Goal: Communication & Community: Connect with others

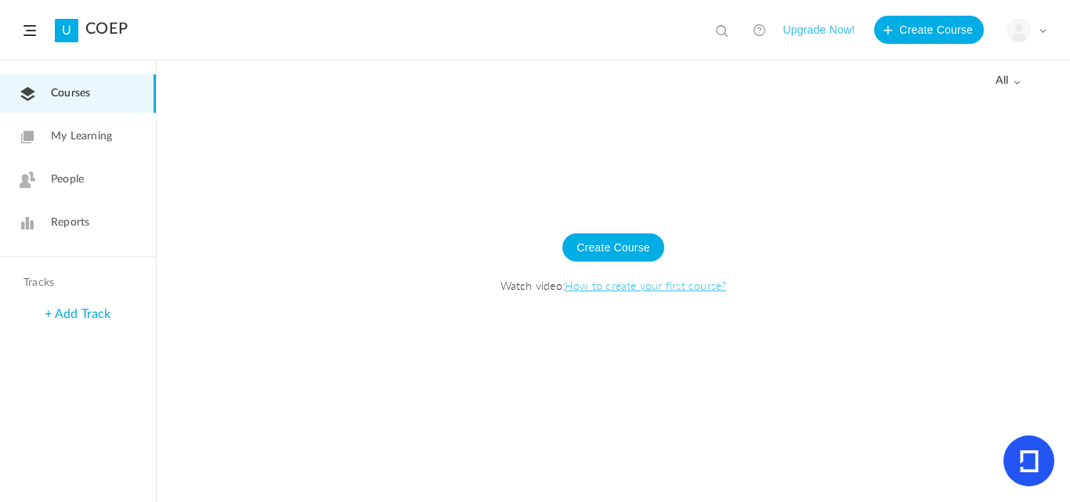
click at [818, 31] on button "Upgrade Now!" at bounding box center [819, 30] width 72 height 28
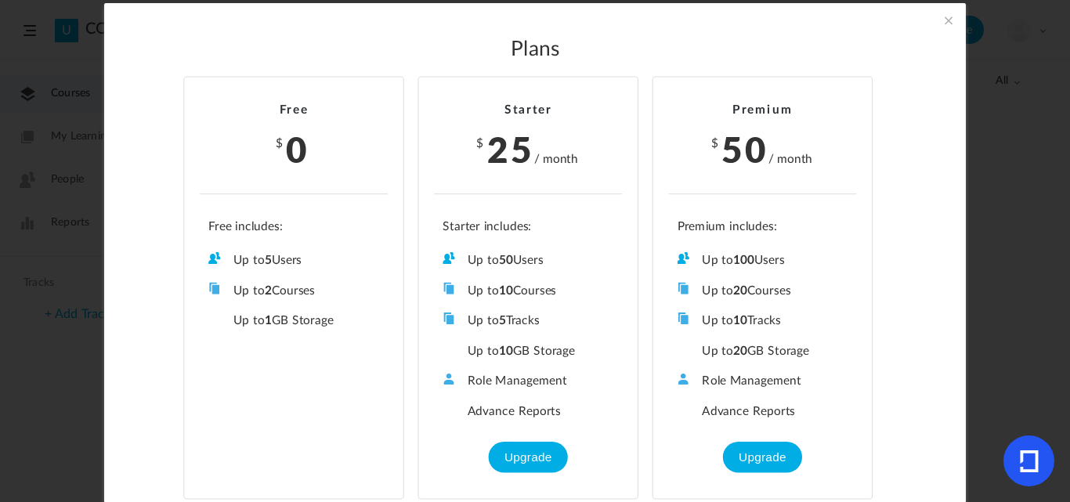
scroll to position [35, 0]
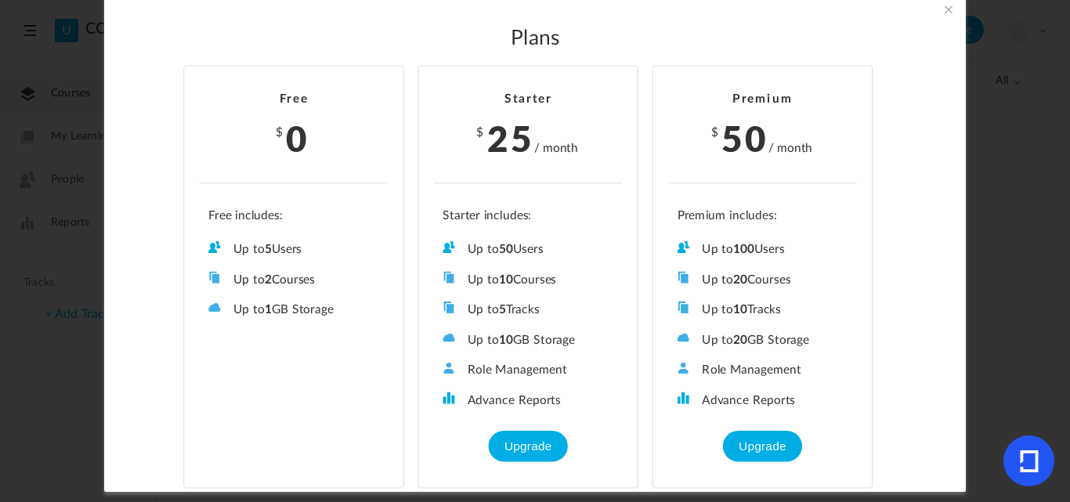
drag, startPoint x: 309, startPoint y: 247, endPoint x: 204, endPoint y: 238, distance: 105.4
click at [204, 238] on ul "Up to 5 Users Up to 2 Courses Up to 0 Tracks Up to 1 GB Storage Role Management…" at bounding box center [294, 263] width 188 height 109
click at [272, 252] on li "Up to 5 Users" at bounding box center [293, 249] width 171 height 16
drag, startPoint x: 332, startPoint y: 283, endPoint x: 204, endPoint y: 281, distance: 128.5
click at [204, 281] on ul "Up to 5 Users Up to 2 Courses Up to 0 Tracks Up to 1 GB Storage Role Management…" at bounding box center [294, 263] width 188 height 109
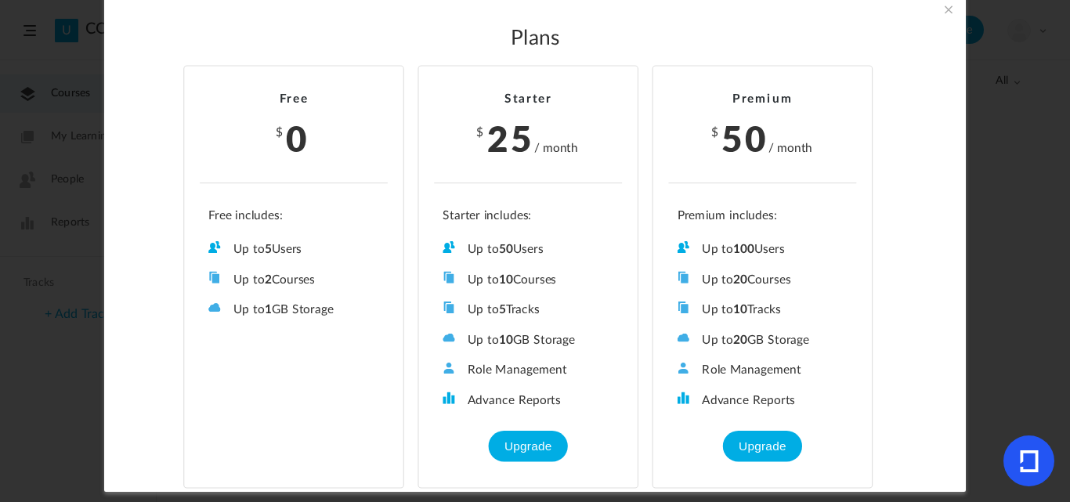
click at [318, 330] on li "Free $ 0 Up to 5 Users Up to 2 Courses Up to 0 Tracks Up to 1 GB Storage Role M…" at bounding box center [293, 277] width 221 height 423
drag, startPoint x: 352, startPoint y: 310, endPoint x: 226, endPoint y: 309, distance: 125.4
click at [226, 309] on li "Up to 1 GB Storage" at bounding box center [293, 310] width 171 height 16
click at [350, 306] on li "Up to 1 GB Storage" at bounding box center [293, 310] width 171 height 16
drag, startPoint x: 465, startPoint y: 310, endPoint x: 386, endPoint y: 294, distance: 80.8
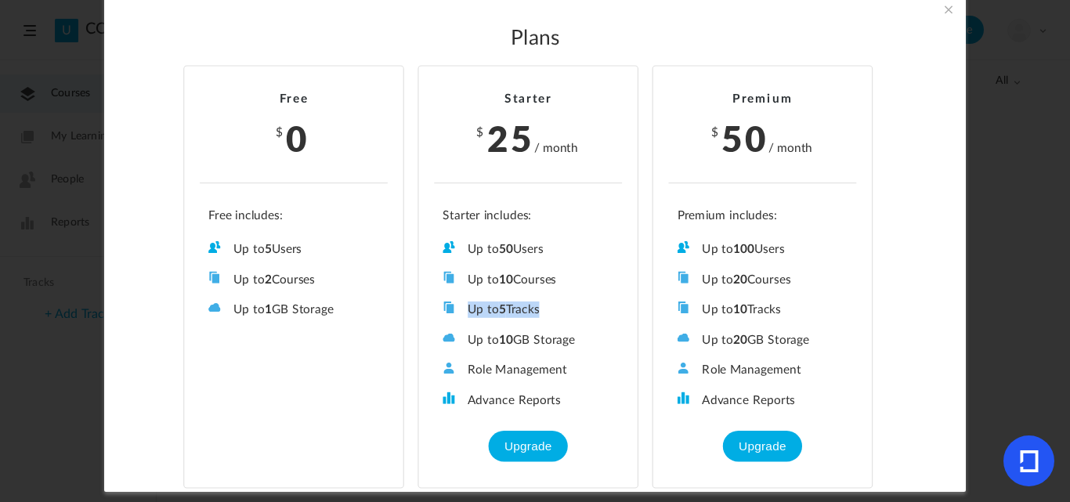
click at [540, 306] on li "Up to 5 Tracks" at bounding box center [528, 310] width 171 height 16
drag, startPoint x: 360, startPoint y: 316, endPoint x: 217, endPoint y: 281, distance: 147.7
click at [217, 281] on ul "Up to 5 Users Up to 2 Courses Up to 0 Tracks Up to 1 GB Storage Role Management…" at bounding box center [294, 263] width 188 height 109
click at [534, 346] on li "Up to 10 GB Storage" at bounding box center [528, 339] width 171 height 16
click at [949, 17] on span at bounding box center [948, 9] width 17 height 17
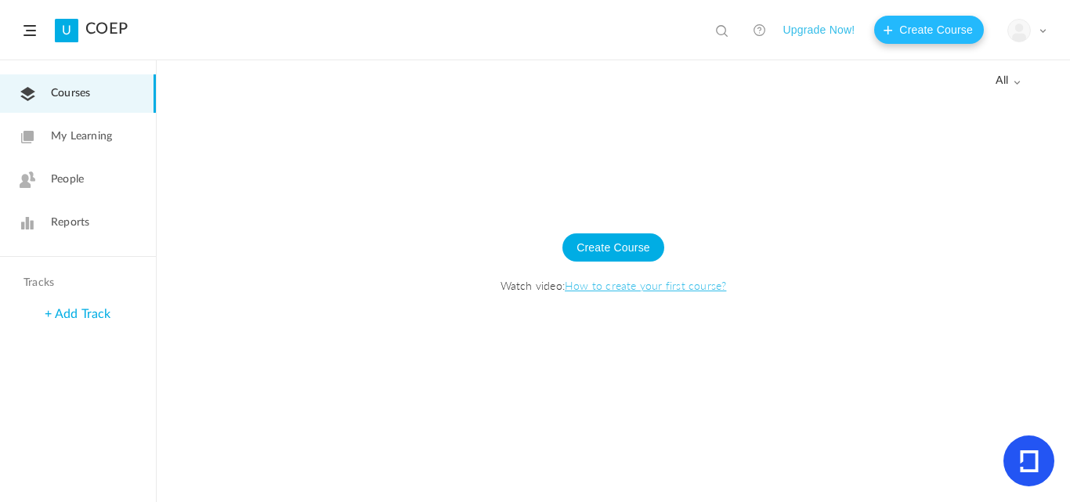
click at [936, 25] on button "Create Course" at bounding box center [929, 30] width 110 height 28
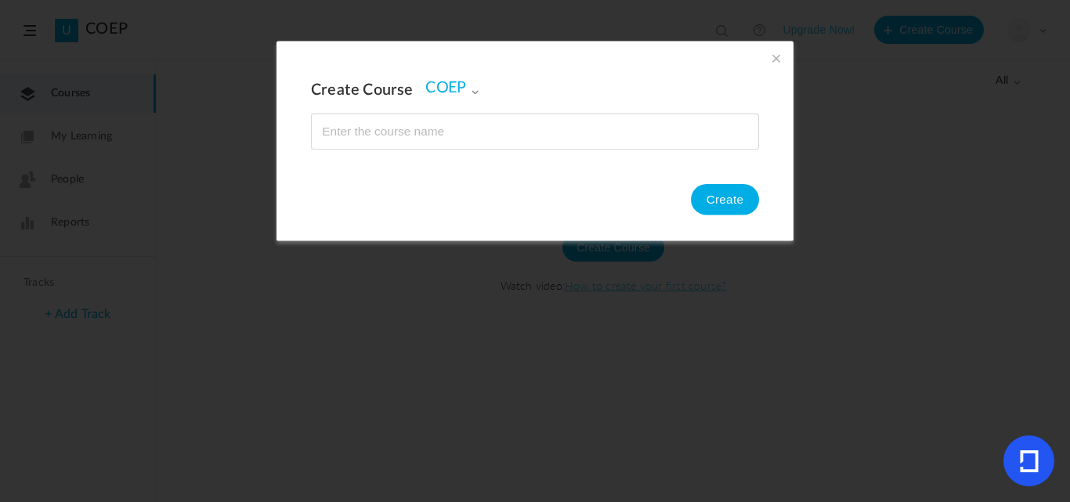
click at [420, 131] on input "name" at bounding box center [535, 131] width 447 height 34
type input "AI Course"
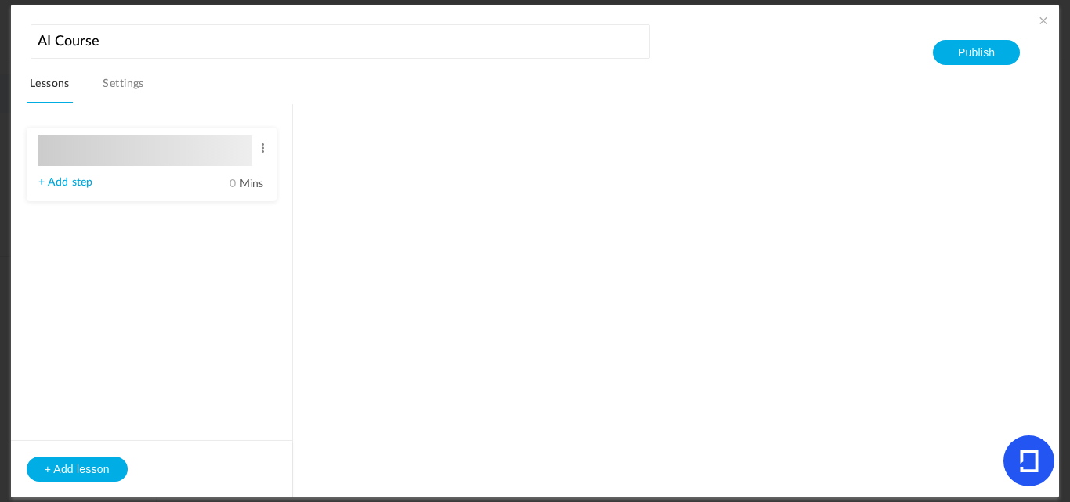
type input "Lesson 1"
type input "0"
type input "Step 1"
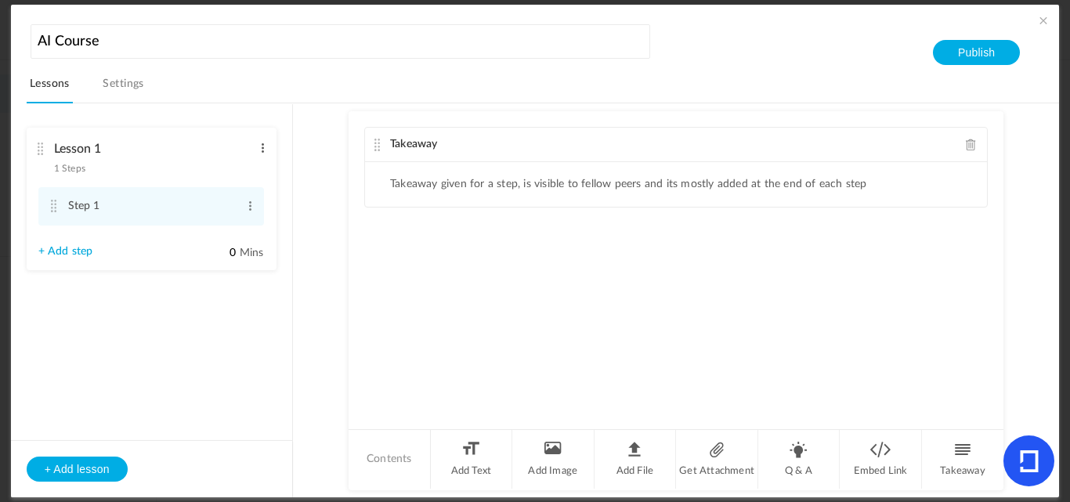
click at [266, 140] on span at bounding box center [263, 148] width 12 height 16
click at [215, 172] on link "Edit" at bounding box center [237, 174] width 61 height 19
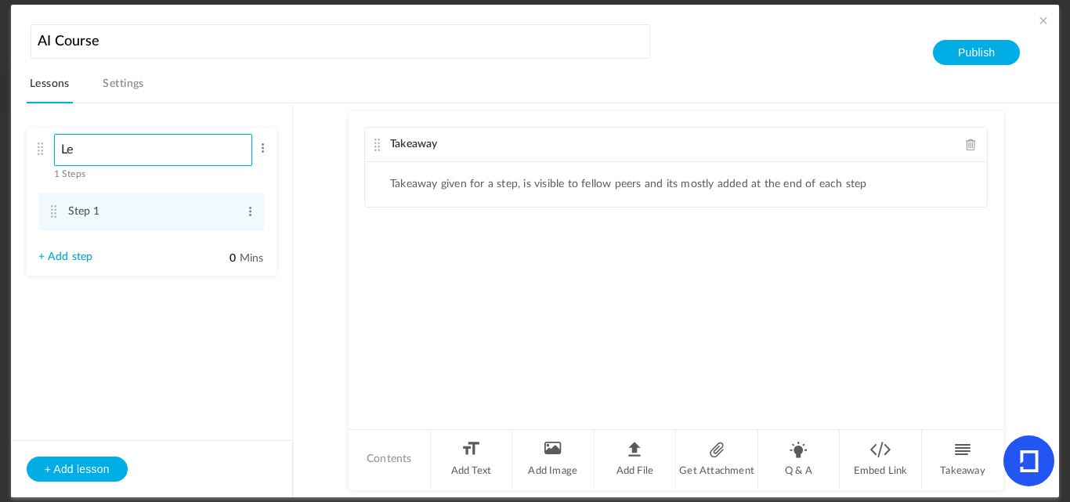
type input "L"
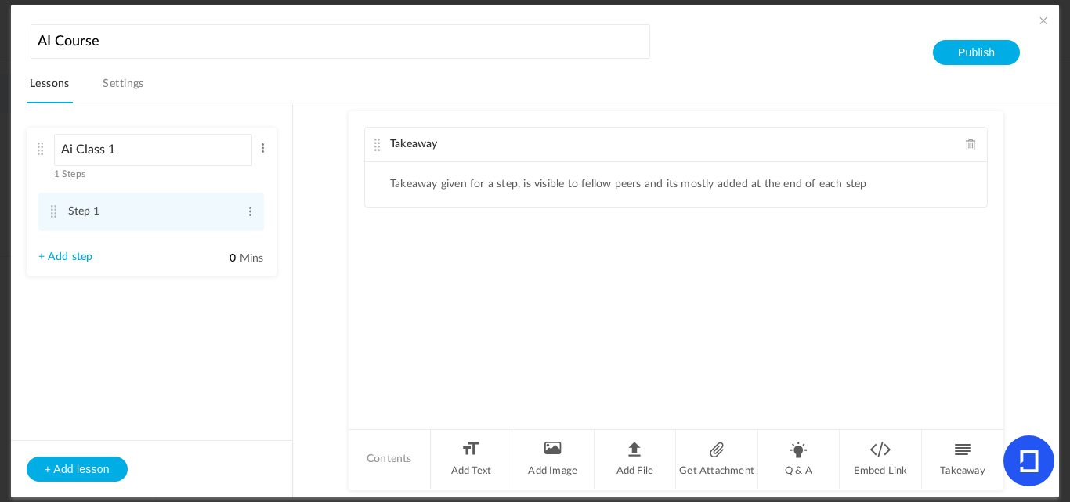
click at [467, 297] on div "Takeaway Takeaway given for a step, is visible to fellow peers and its mostly a…" at bounding box center [676, 269] width 655 height 316
click at [258, 145] on span at bounding box center [263, 148] width 12 height 16
click at [223, 165] on link "Edit" at bounding box center [237, 174] width 61 height 19
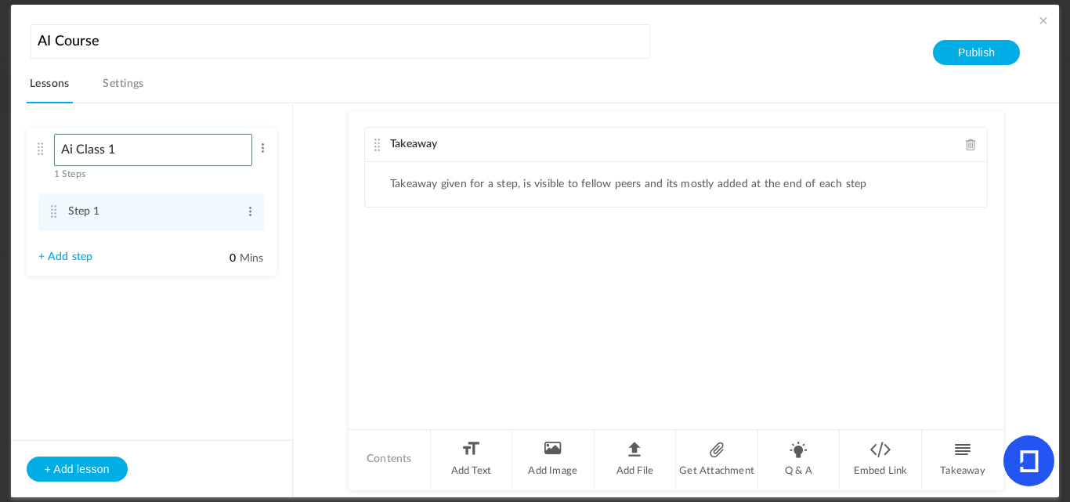
click at [141, 147] on input "Ai Class 1" at bounding box center [153, 150] width 199 height 32
type input "Ai Section1"
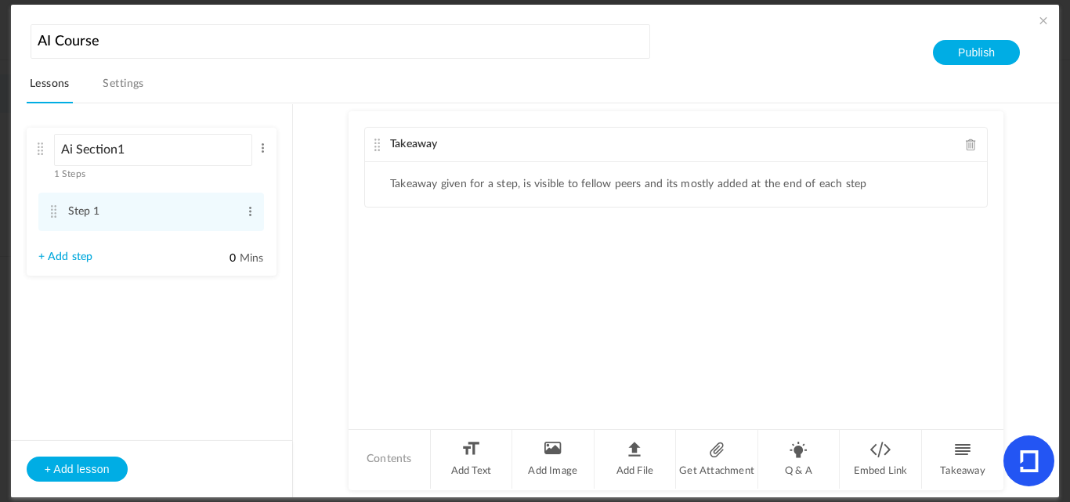
click at [542, 334] on div "Takeaway Takeaway given for a step, is visible to fellow peers and its mostly a…" at bounding box center [676, 269] width 655 height 316
click at [469, 458] on li "Add Text" at bounding box center [472, 459] width 82 height 59
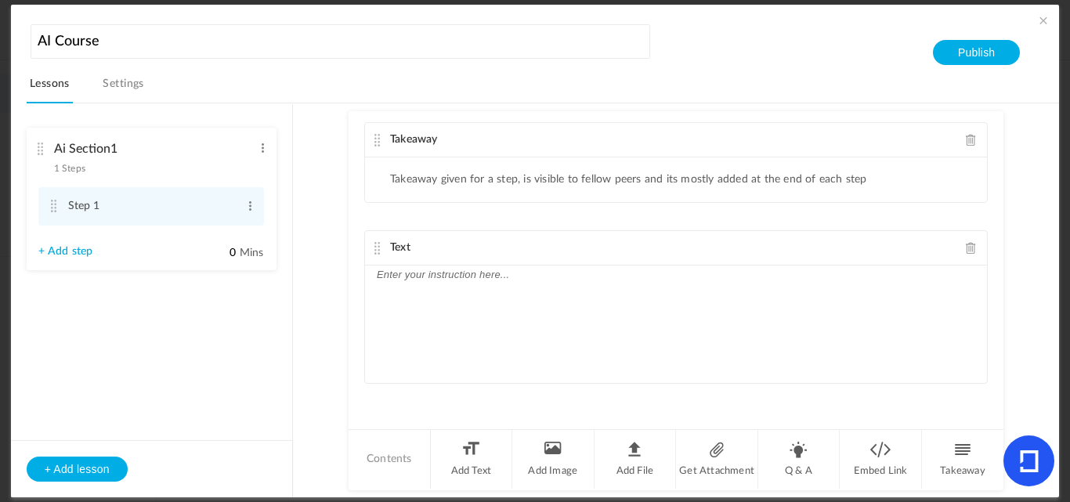
click at [400, 279] on p at bounding box center [676, 275] width 599 height 19
click at [447, 346] on div "Video 1" at bounding box center [676, 325] width 622 height 118
click at [310, 348] on section "Ai Section1 1 Steps Edit Delete Step 1 Edit Delete" at bounding box center [543, 300] width 996 height 394
click at [424, 176] on li "Takeaway given for a step, is visible to fellow peers and its mostly added at t…" at bounding box center [628, 180] width 477 height 13
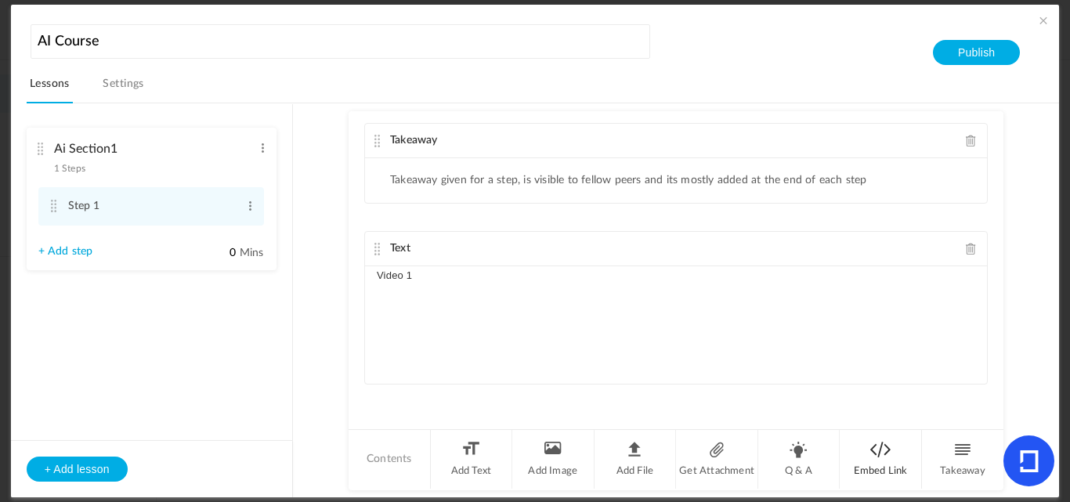
click at [877, 454] on li "Embed Link" at bounding box center [881, 459] width 82 height 59
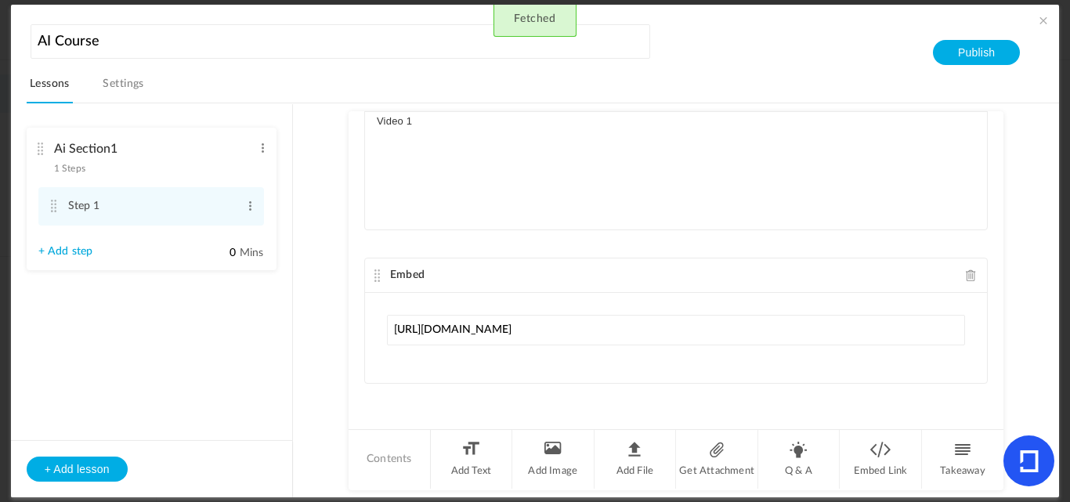
type input "https://www.youtube.com/watch?v=lv7ka-8FscI"
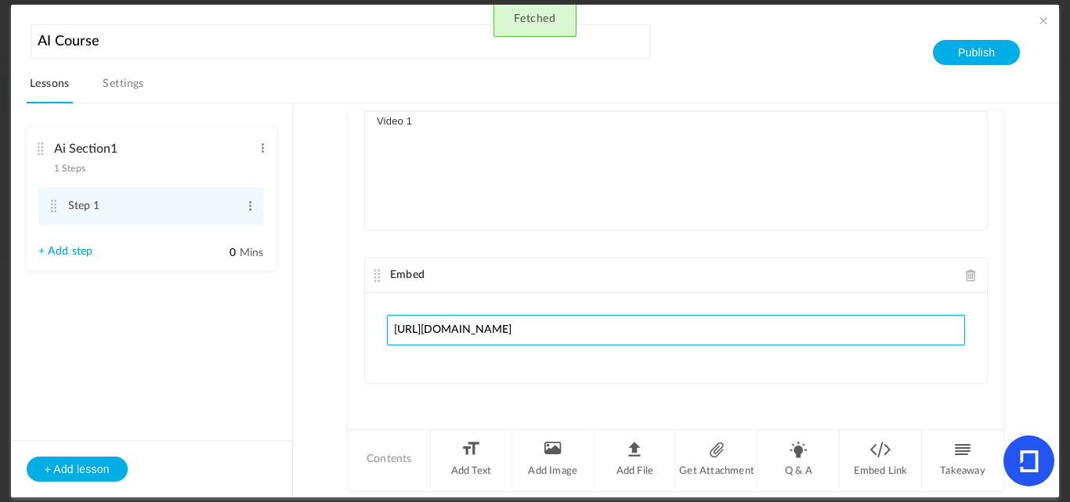
click at [537, 373] on div "https://www.youtube.com/watch?v=lv7ka-8FscI" at bounding box center [676, 338] width 622 height 90
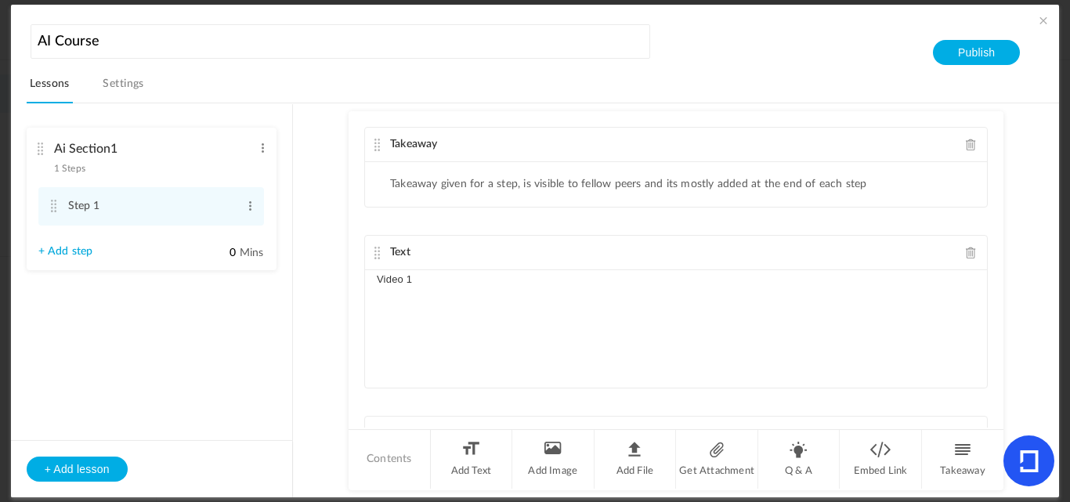
scroll to position [78, 0]
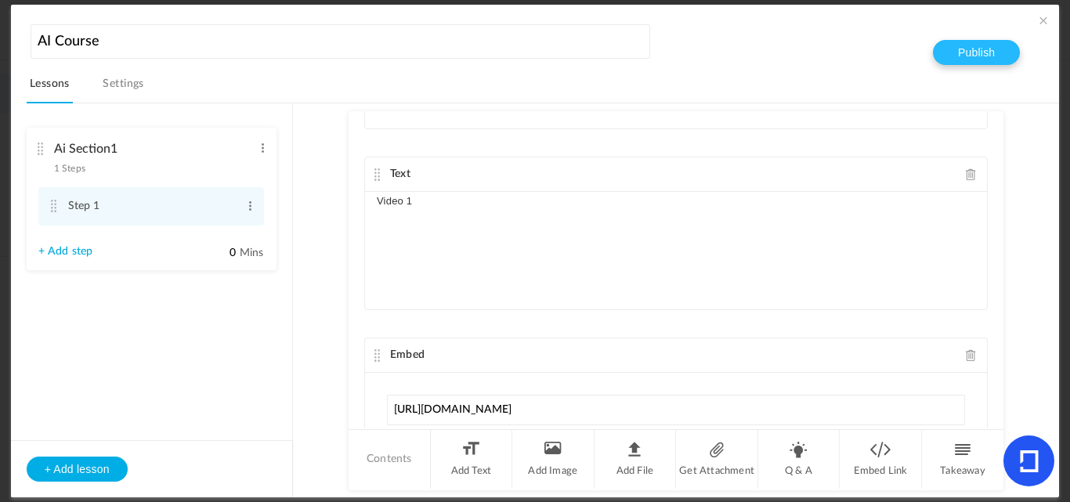
click at [956, 48] on button "Publish" at bounding box center [976, 52] width 87 height 25
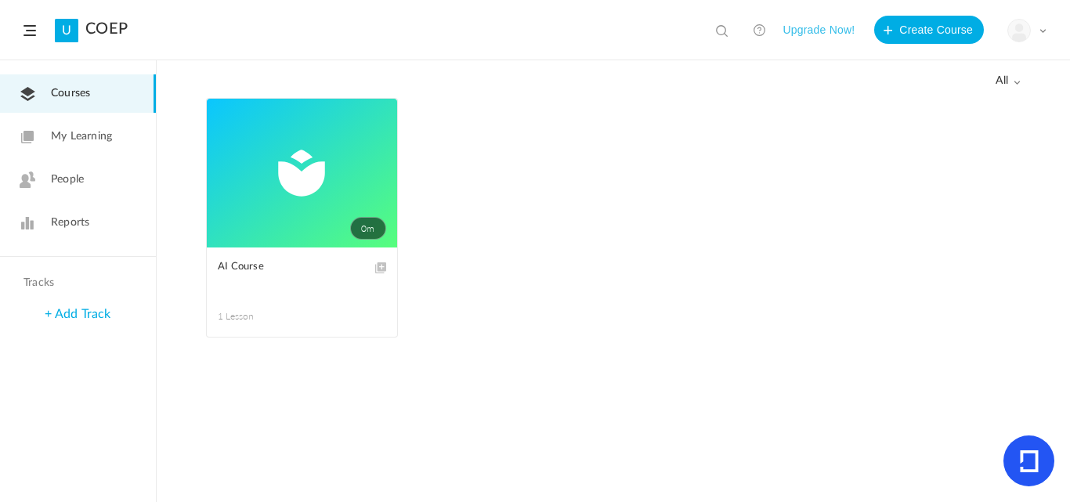
click at [567, 251] on ul "0m Edit Delete Move to draft AI Course 1 Lesson This course is no longer availa…" at bounding box center [613, 225] width 815 height 255
click at [70, 136] on span "My Learning" at bounding box center [81, 137] width 61 height 16
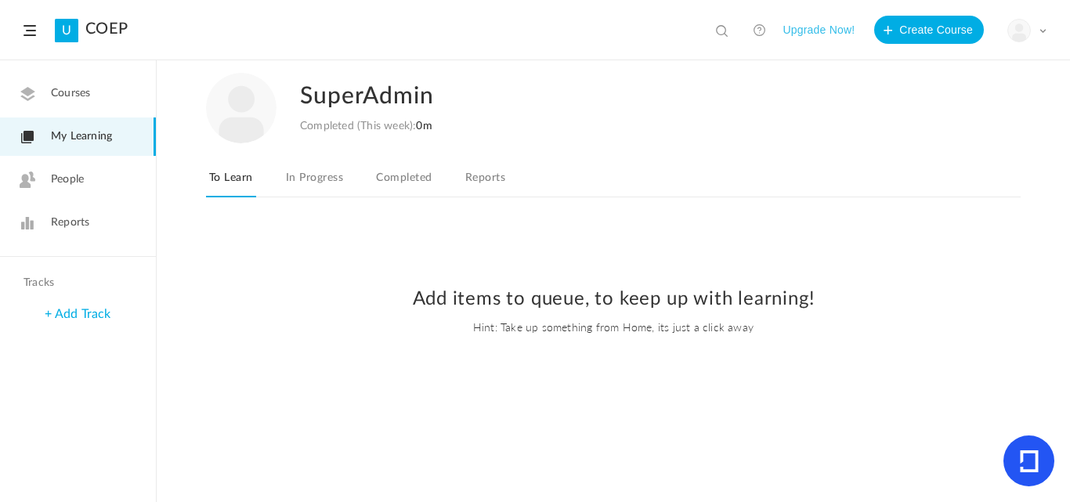
click at [89, 87] on span "Courses" at bounding box center [70, 93] width 39 height 16
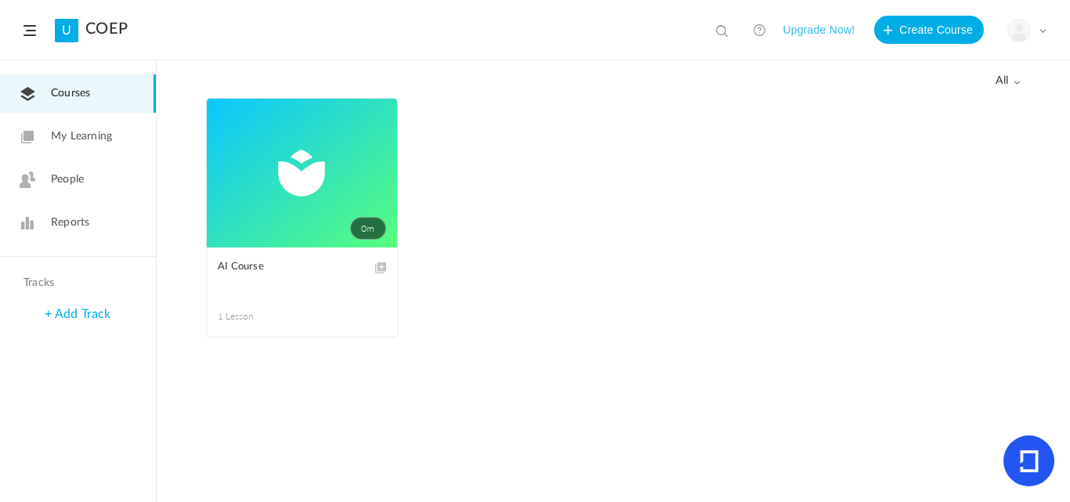
click at [287, 208] on link "0m" at bounding box center [302, 173] width 190 height 149
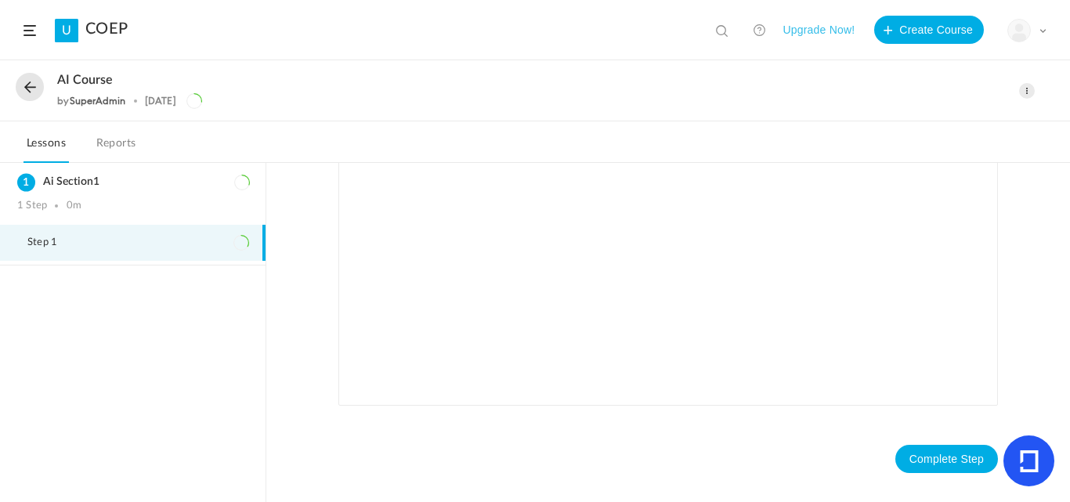
scroll to position [439, 0]
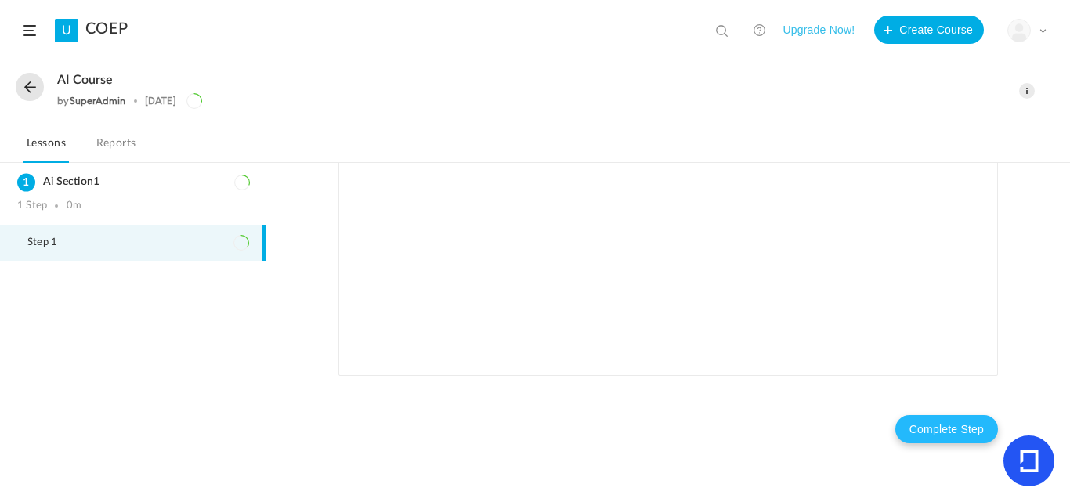
click at [936, 431] on button "Complete Step" at bounding box center [947, 429] width 103 height 28
click at [27, 92] on button at bounding box center [30, 87] width 28 height 28
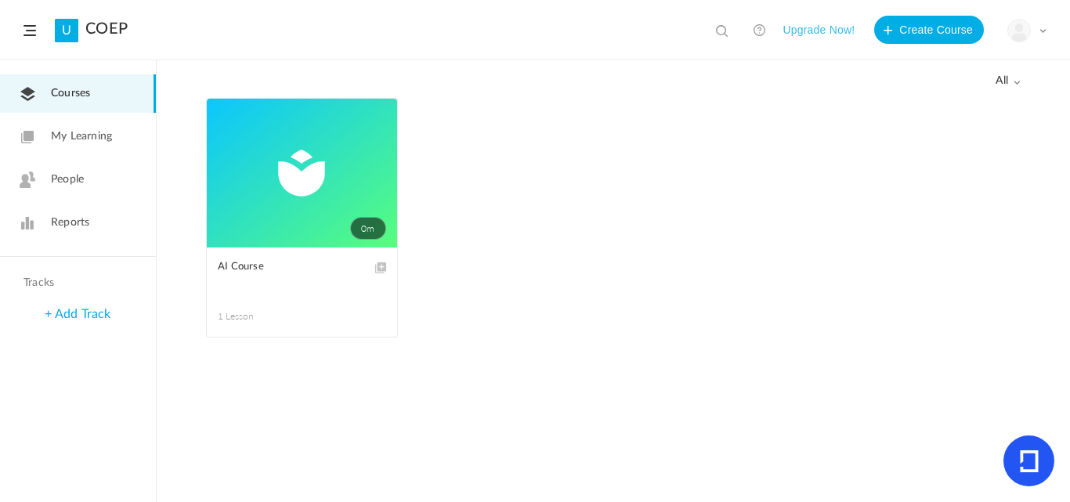
click at [72, 136] on span "My Learning" at bounding box center [81, 137] width 61 height 16
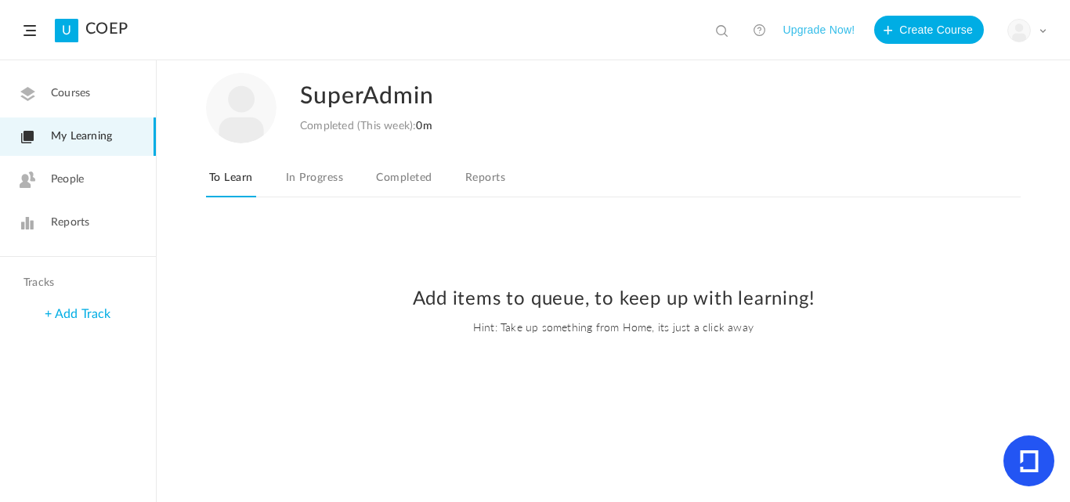
click at [299, 188] on link "In Progress" at bounding box center [314, 183] width 63 height 30
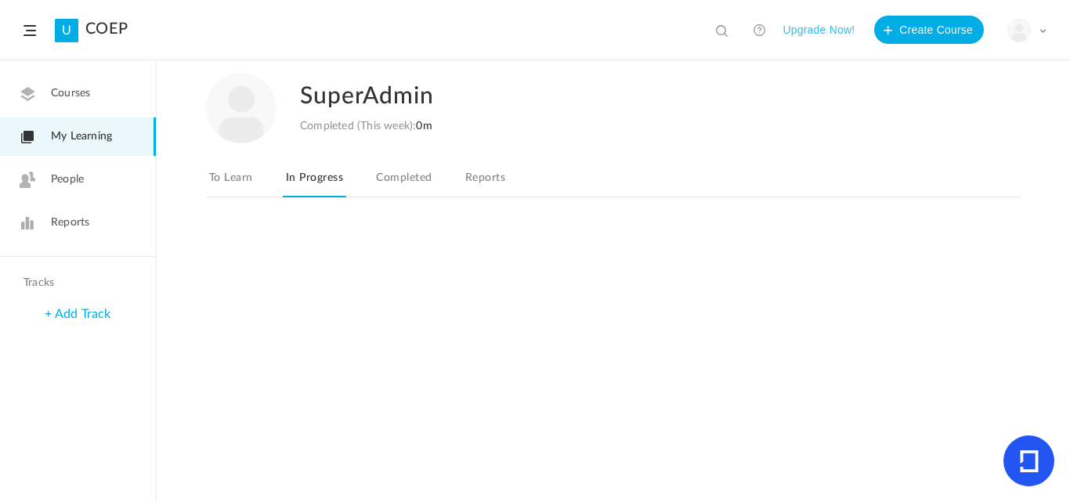
click at [233, 174] on link "To Learn" at bounding box center [231, 183] width 50 height 30
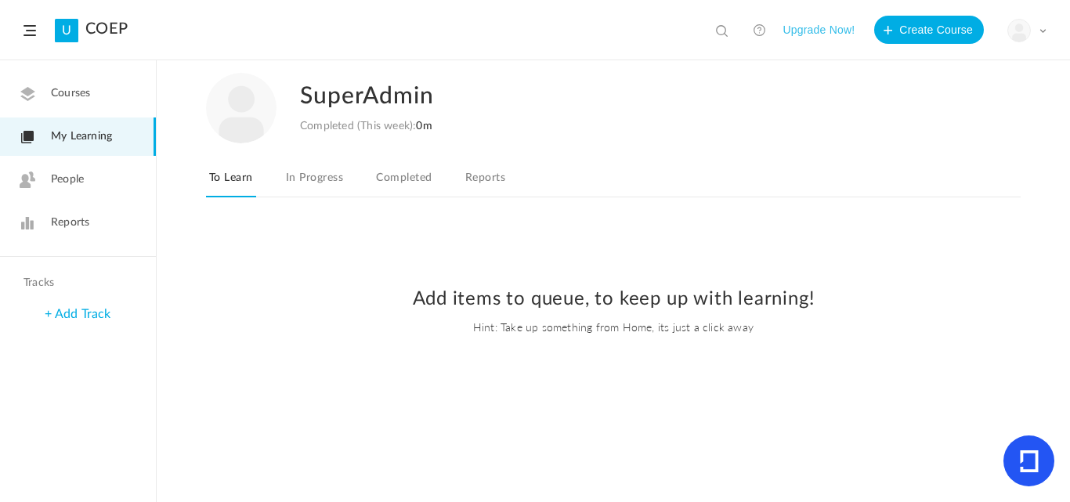
click at [321, 183] on link "In Progress" at bounding box center [314, 183] width 63 height 30
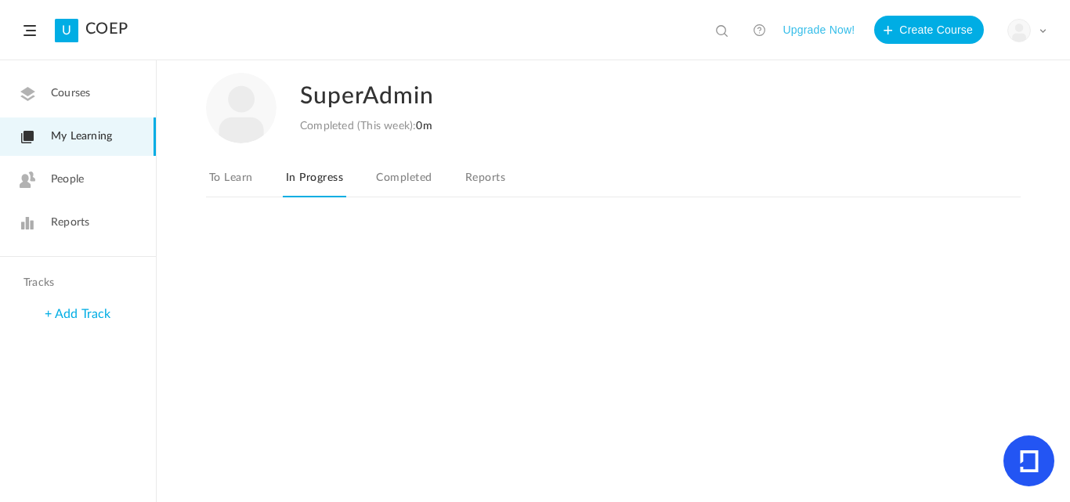
click at [389, 186] on link "Completed" at bounding box center [404, 183] width 62 height 30
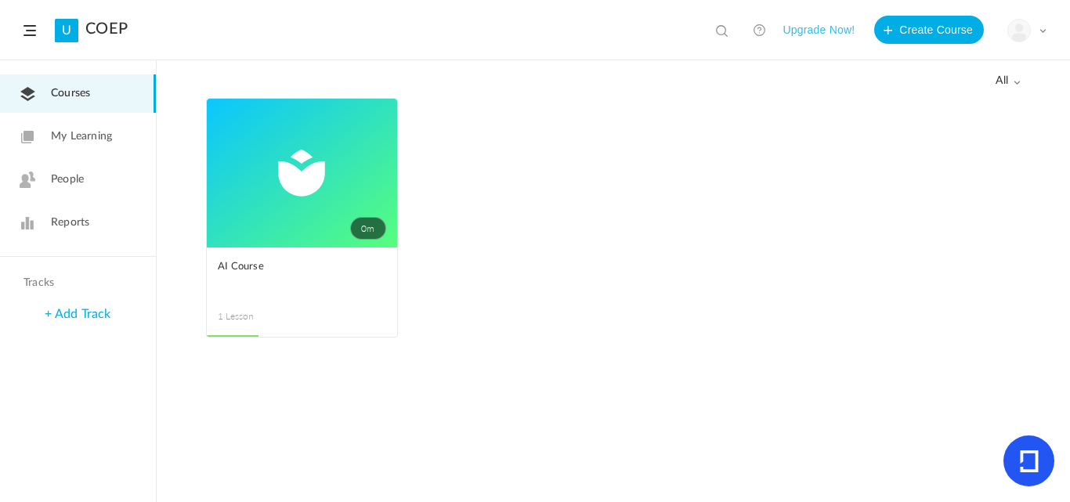
click at [71, 175] on span "People" at bounding box center [67, 180] width 33 height 16
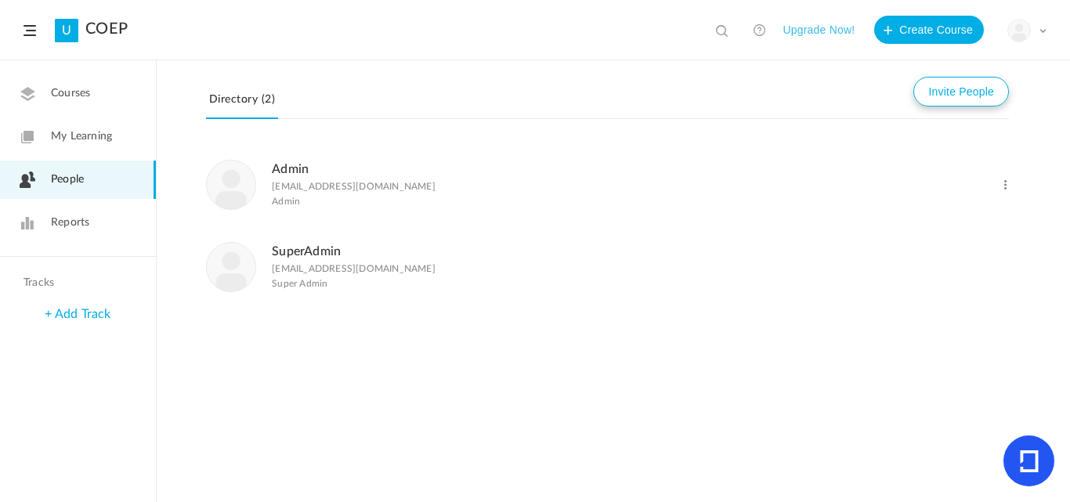
click at [963, 92] on button "Invite People" at bounding box center [962, 92] width 96 height 30
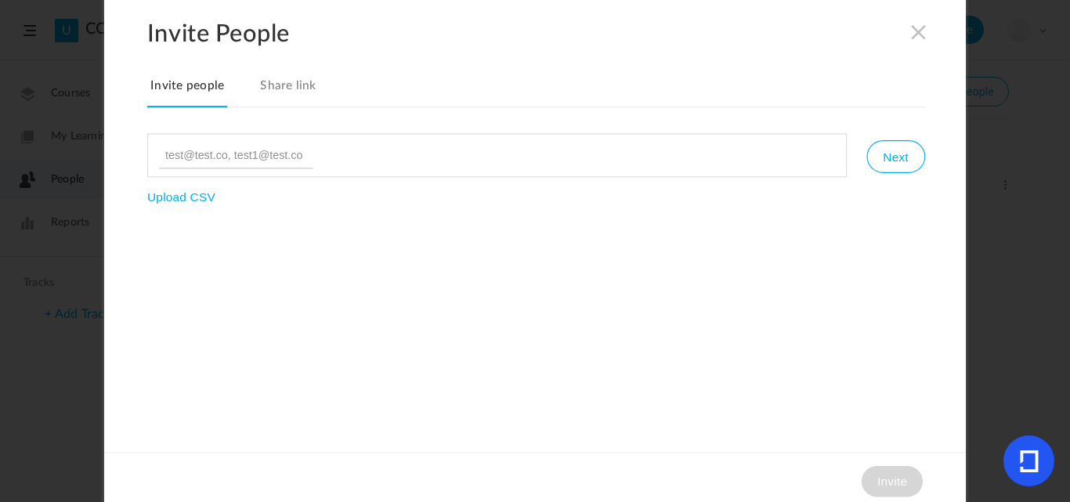
click at [918, 39] on span at bounding box center [919, 31] width 17 height 17
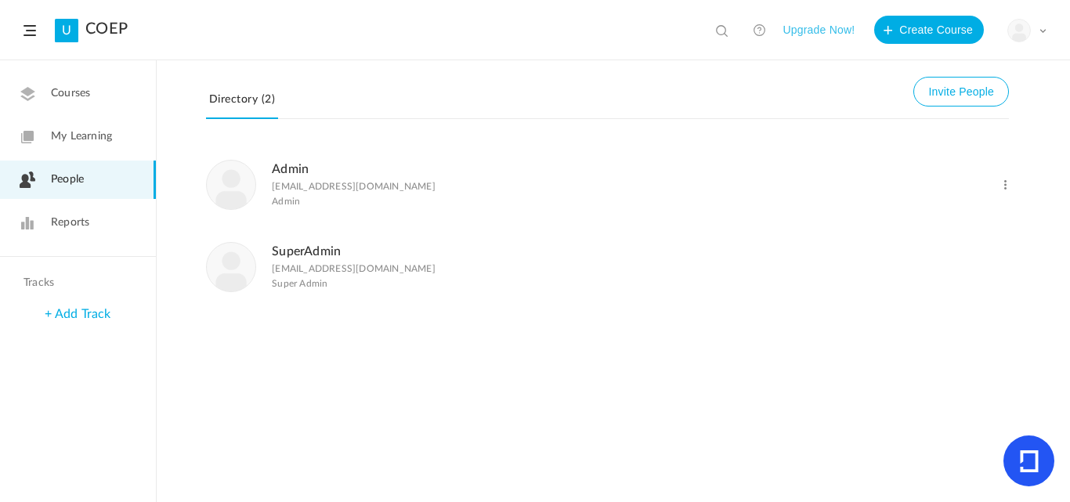
click at [842, 33] on button "Upgrade Now!" at bounding box center [819, 30] width 72 height 28
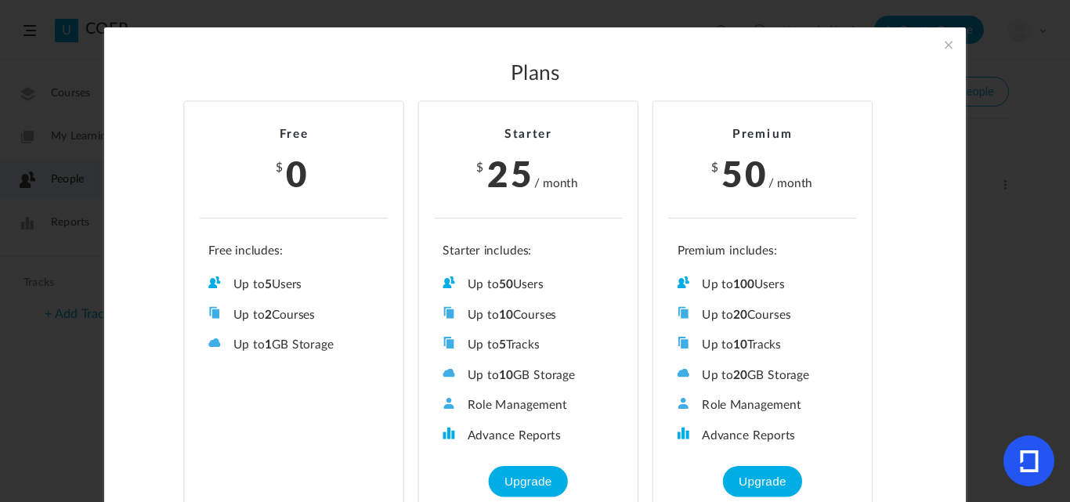
drag, startPoint x: 308, startPoint y: 277, endPoint x: 768, endPoint y: 124, distance: 484.7
click at [234, 272] on ul "Up to 5 Users Up to 2 Courses Up to 0 Tracks Up to 1 GB Storage Role Management…" at bounding box center [294, 298] width 188 height 109
click at [942, 43] on span at bounding box center [948, 44] width 17 height 17
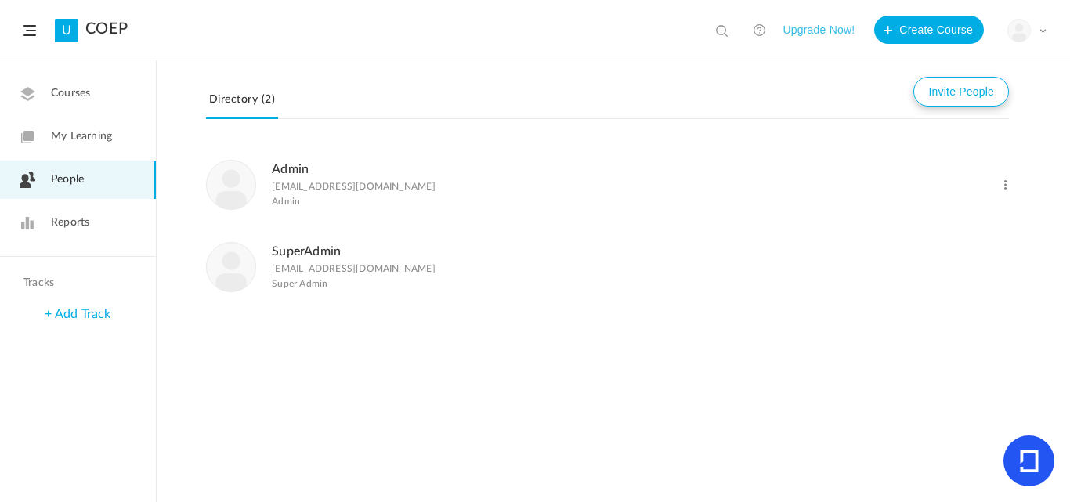
click at [950, 89] on button "Invite People" at bounding box center [962, 92] width 96 height 30
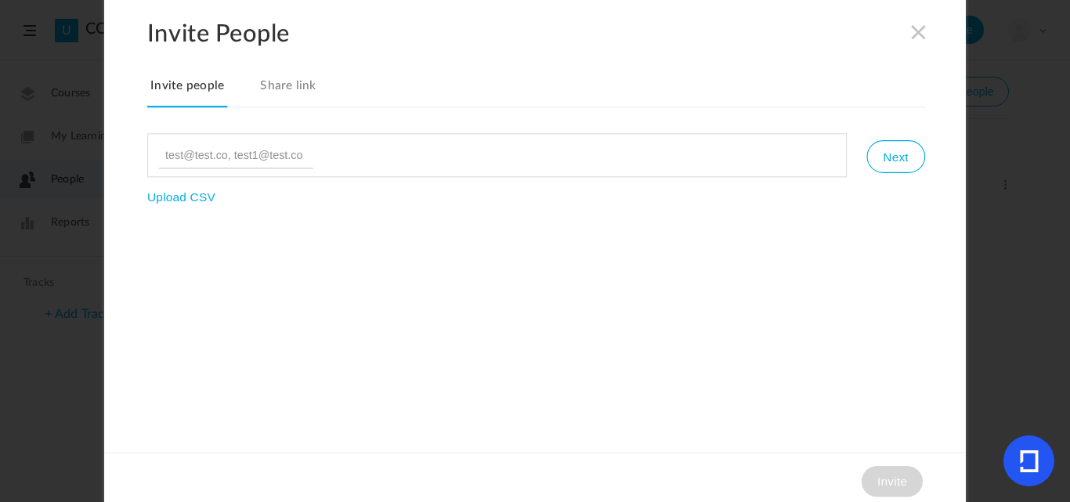
click at [208, 161] on input at bounding box center [235, 155] width 155 height 27
type input "user2@vomoto.com"
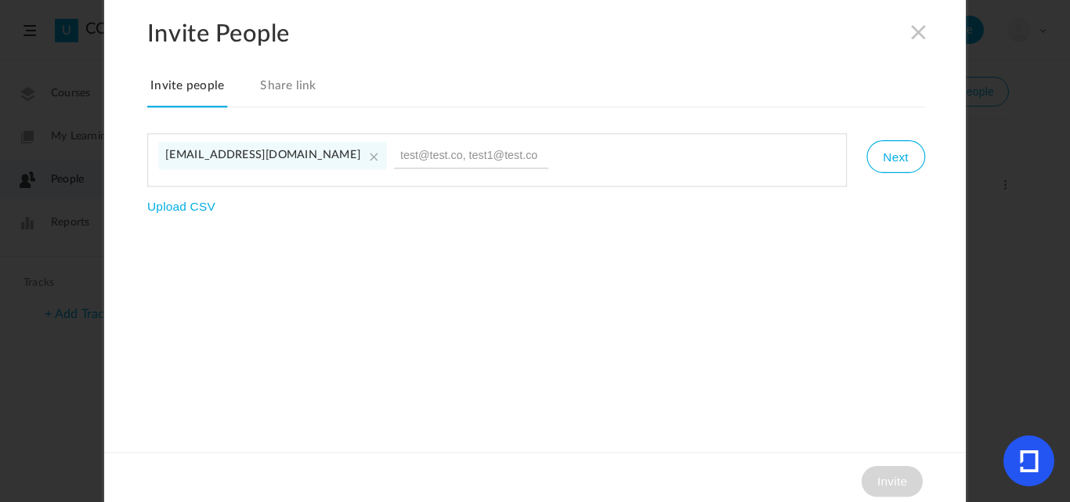
click at [271, 87] on link "Share link" at bounding box center [288, 90] width 63 height 33
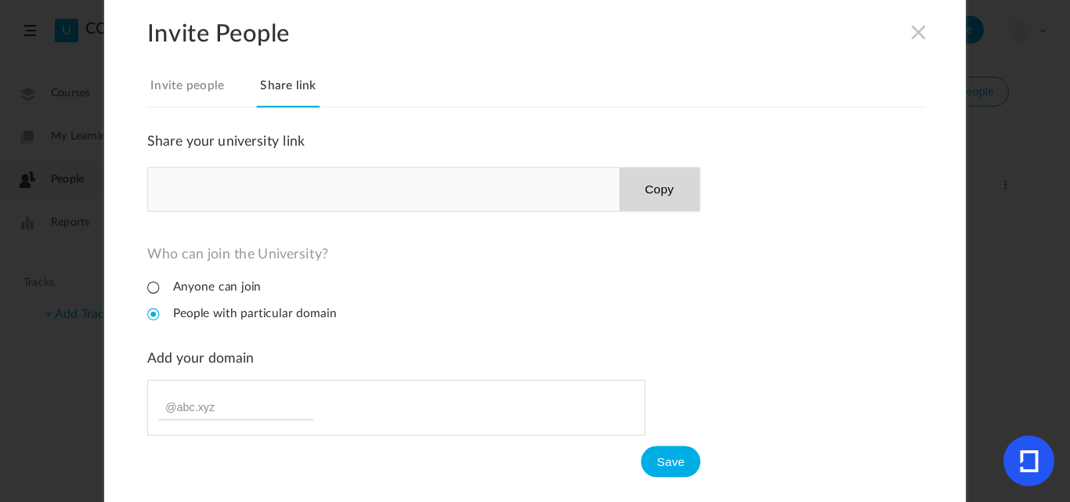
scroll to position [8, 0]
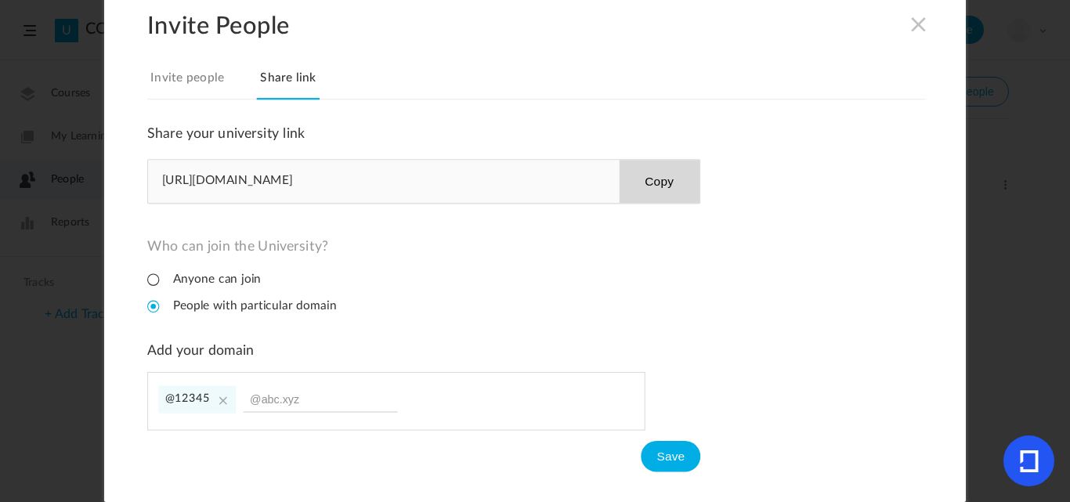
click at [200, 78] on link "Invite people" at bounding box center [187, 83] width 80 height 33
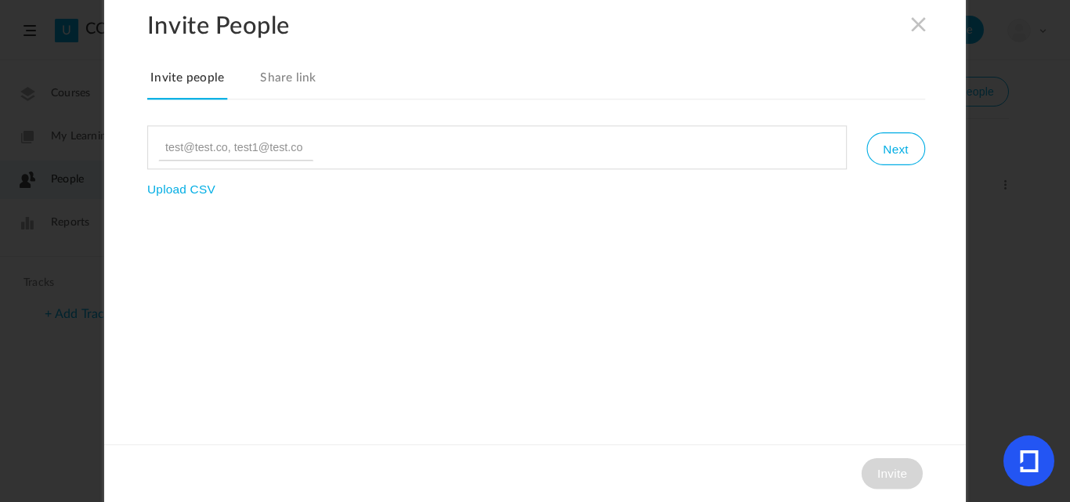
click at [217, 148] on input at bounding box center [235, 147] width 155 height 27
type input "user2@vomoto.com"
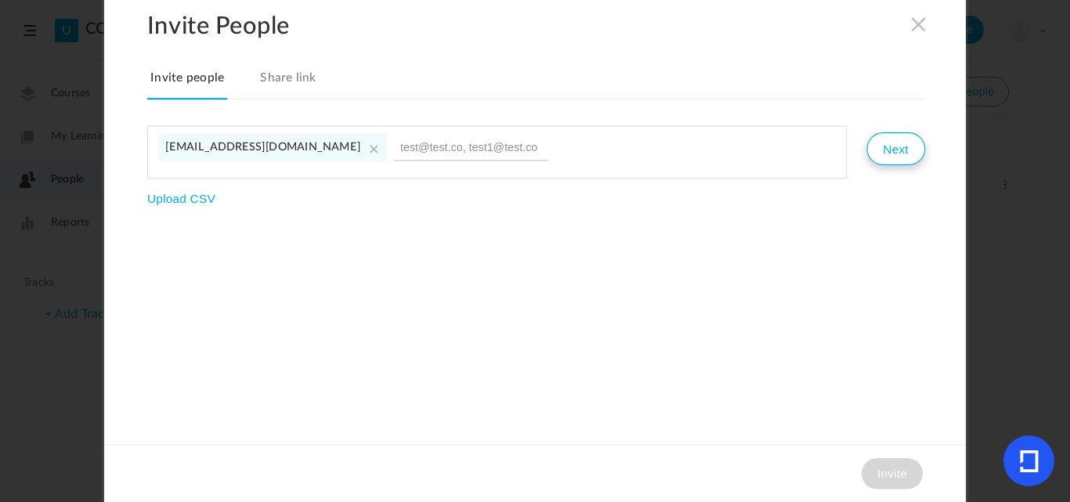
click at [908, 139] on button "Next" at bounding box center [896, 148] width 58 height 33
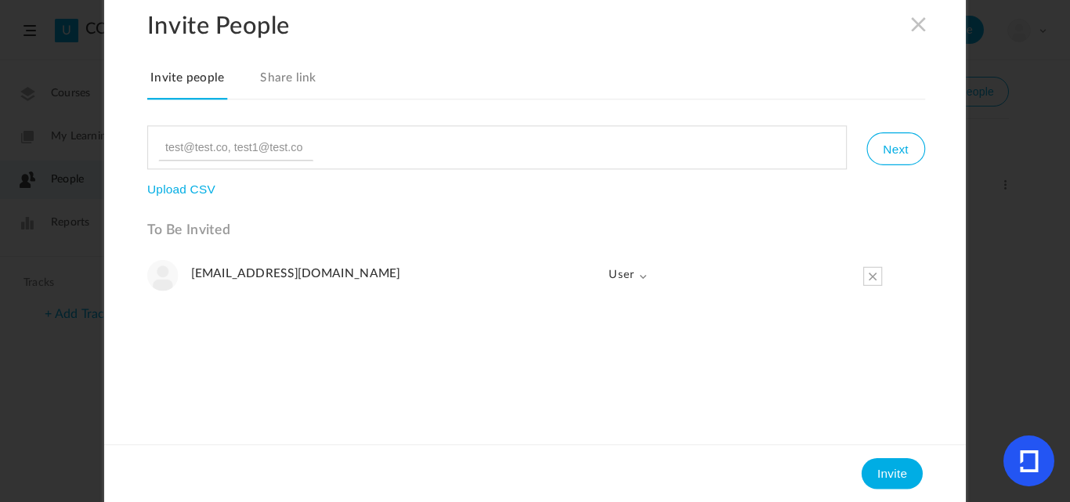
click at [620, 275] on span "User" at bounding box center [622, 274] width 52 height 31
click at [465, 349] on ul "user2@vomoto.com User Admin User" at bounding box center [536, 345] width 778 height 172
click at [623, 267] on span "User" at bounding box center [622, 274] width 52 height 31
click at [587, 332] on link "User" at bounding box center [605, 341] width 85 height 32
click at [875, 475] on button "Invite" at bounding box center [892, 473] width 61 height 31
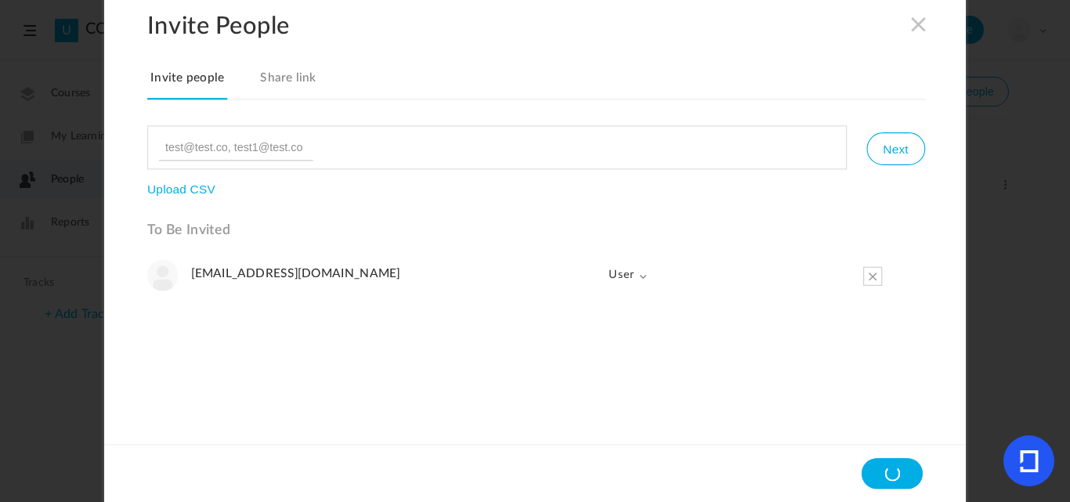
scroll to position [0, 0]
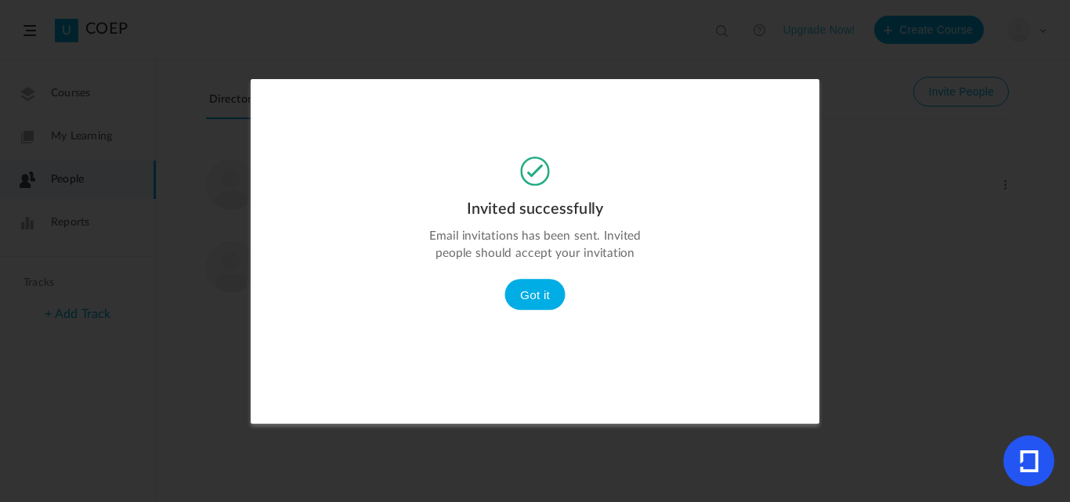
click at [530, 278] on div "Invited successfully Email invitations has been sent. Invited people should acc…" at bounding box center [535, 243] width 569 height 172
click at [528, 294] on button "Got it" at bounding box center [535, 294] width 61 height 31
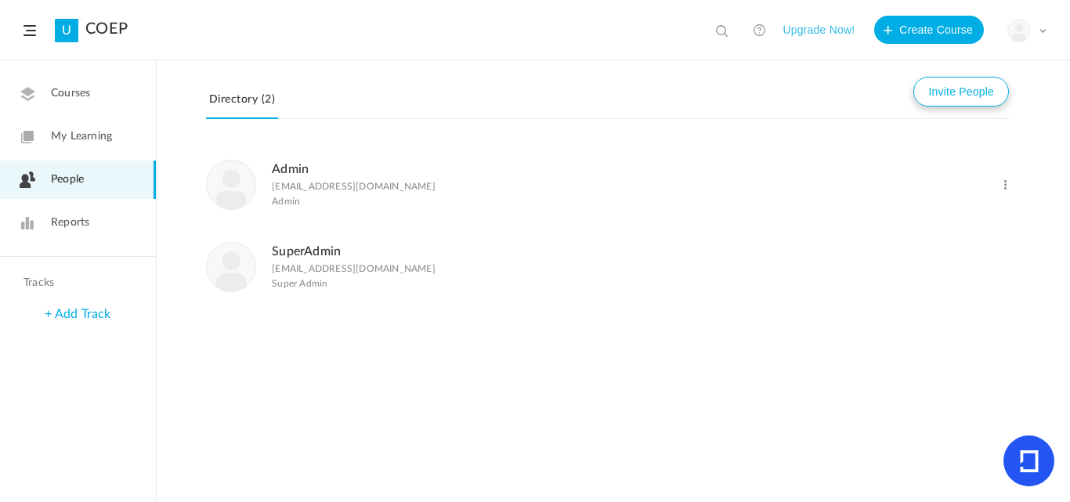
click at [964, 96] on button "Invite People" at bounding box center [962, 92] width 96 height 30
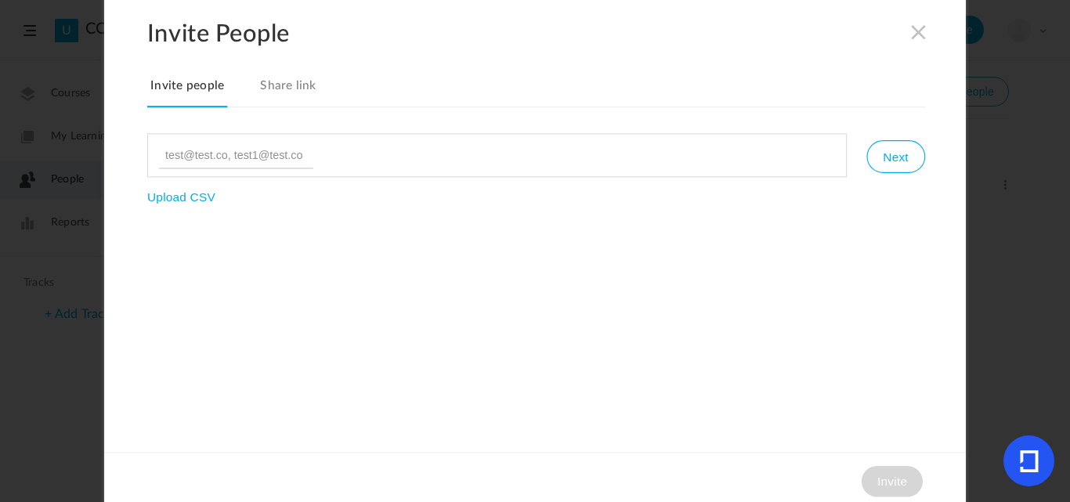
click at [197, 161] on input at bounding box center [235, 155] width 155 height 27
type input "user2@vomoto.com"
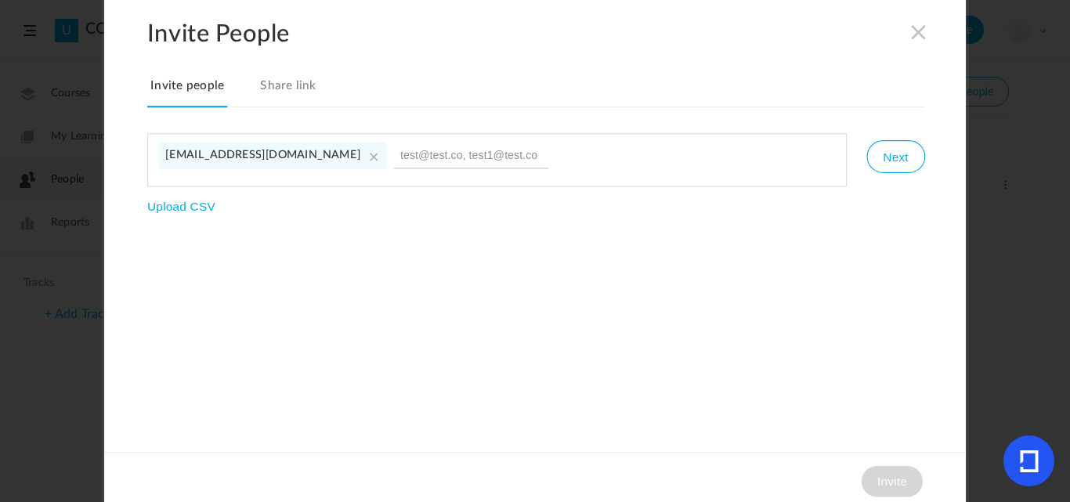
click at [192, 148] on li "user2@vomoto.com" at bounding box center [272, 155] width 228 height 27
click at [190, 154] on span "user2@vomoto.com" at bounding box center [262, 155] width 195 height 11
click at [189, 153] on span "user2@vomoto.com" at bounding box center [262, 155] width 195 height 11
click at [189, 154] on span "user2@vomoto.com" at bounding box center [262, 155] width 195 height 11
click at [286, 161] on li "user2@vomoto.com" at bounding box center [272, 155] width 228 height 27
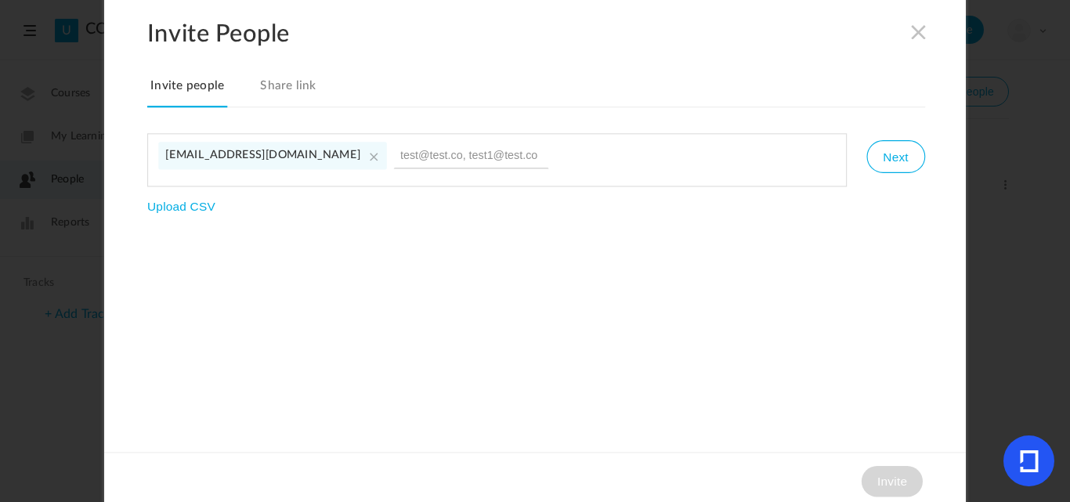
click at [365, 157] on cite at bounding box center [373, 156] width 17 height 17
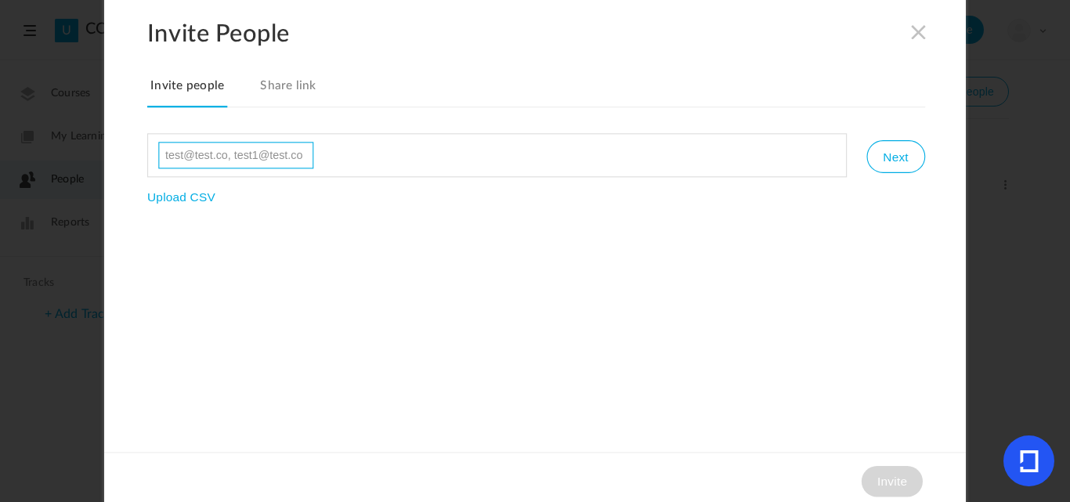
click at [269, 158] on input at bounding box center [235, 155] width 155 height 27
click at [189, 168] on input "user" at bounding box center [235, 155] width 155 height 27
type input "u"
click at [266, 309] on div "Invite People Invite people Share link Next Upload CSV Invite" at bounding box center [535, 251] width 862 height 517
click at [225, 157] on input at bounding box center [235, 155] width 155 height 27
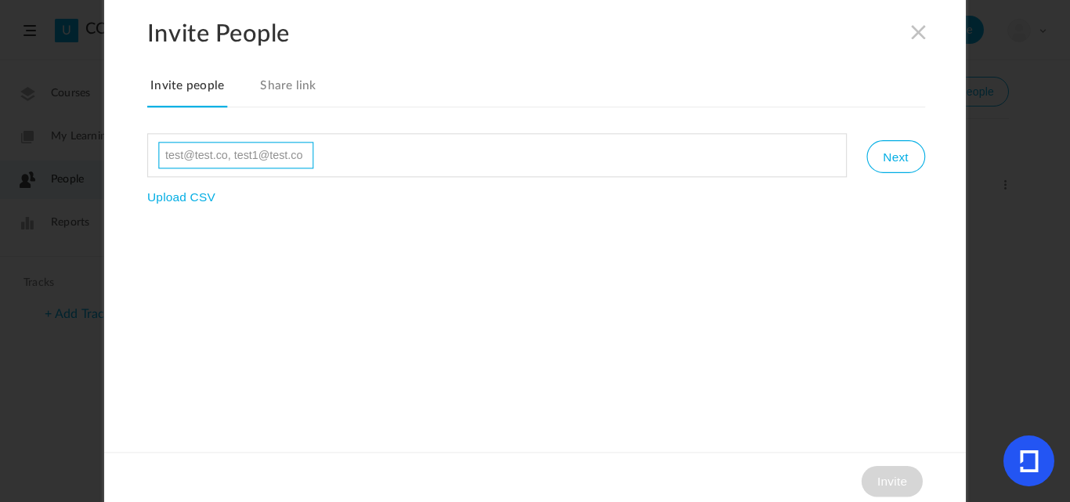
paste input "user22@vomoto.com"
type input "user22@vomoto.com"
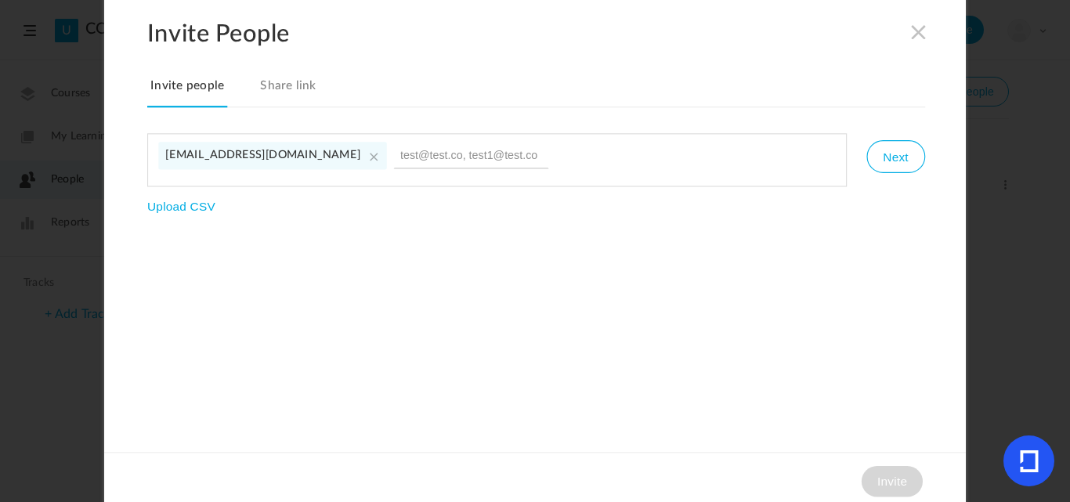
drag, startPoint x: 522, startPoint y: 393, endPoint x: 1070, endPoint y: 84, distance: 628.7
click at [524, 389] on div "Invite People Invite people Share link user22@vomoto.com Next Upload CSV Invite" at bounding box center [535, 251] width 862 height 517
click at [921, 32] on span at bounding box center [919, 31] width 17 height 17
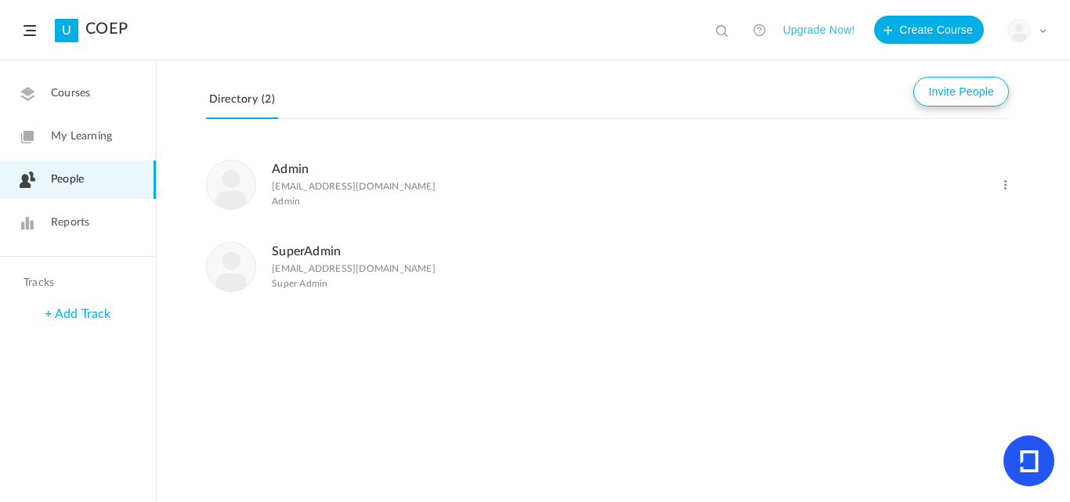
click at [955, 96] on button "Invite People" at bounding box center [962, 92] width 96 height 30
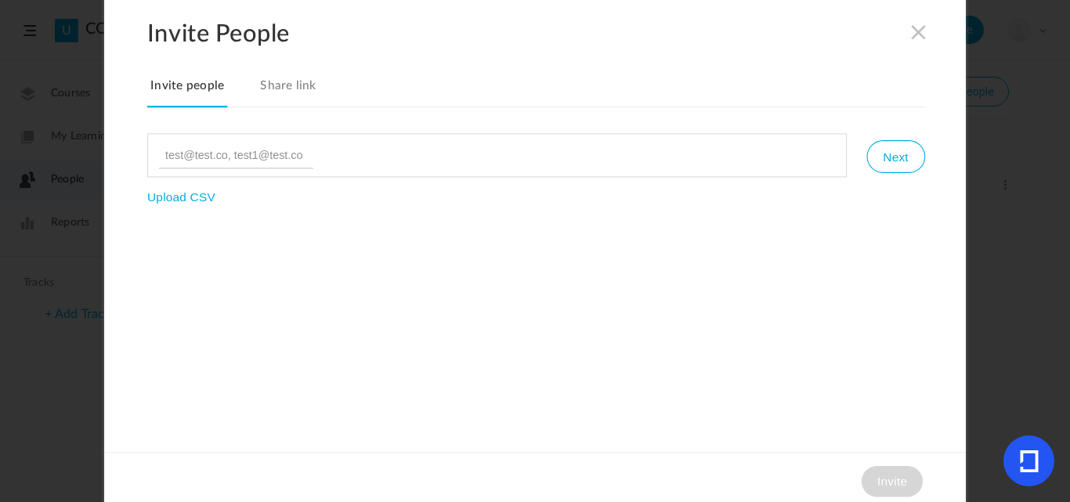
type input "user22@vomoto.com"
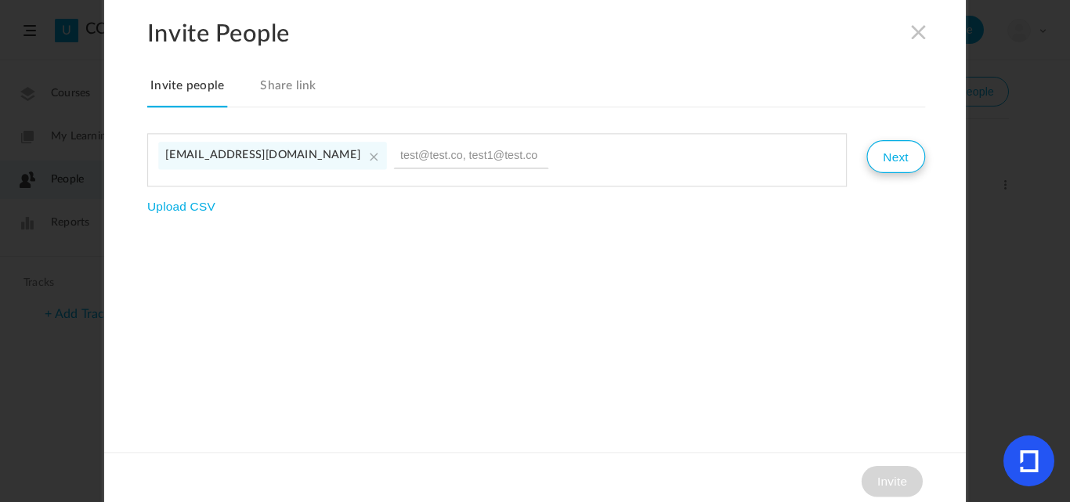
click at [905, 163] on button "Next" at bounding box center [896, 156] width 58 height 33
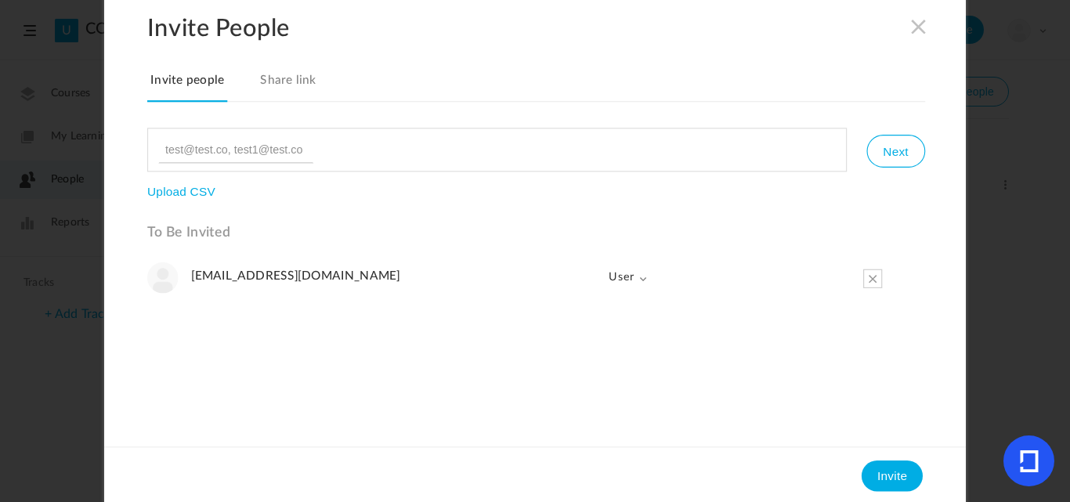
scroll to position [8, 0]
click at [878, 469] on button "Invite" at bounding box center [892, 473] width 61 height 31
click at [881, 479] on button "Invite" at bounding box center [892, 473] width 61 height 31
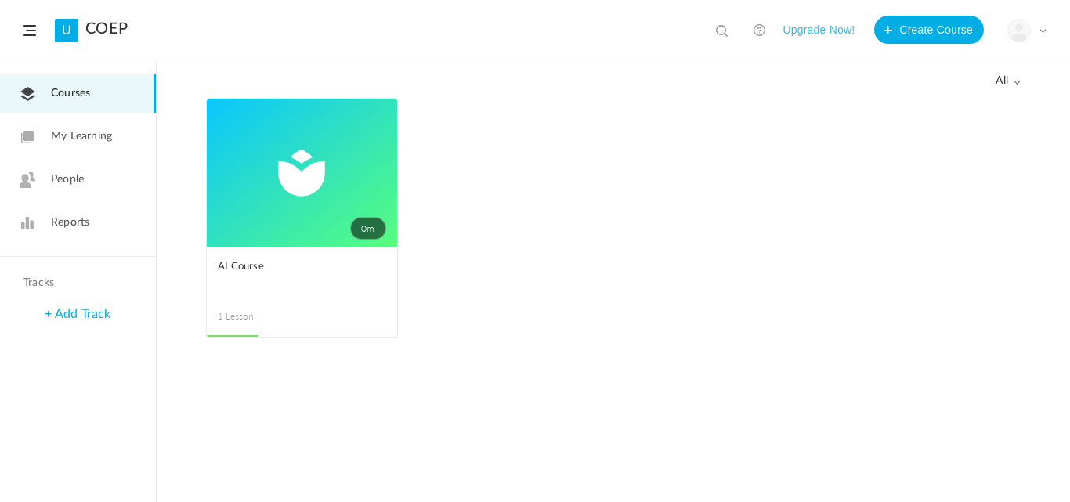
click at [1026, 25] on img at bounding box center [1019, 31] width 22 height 22
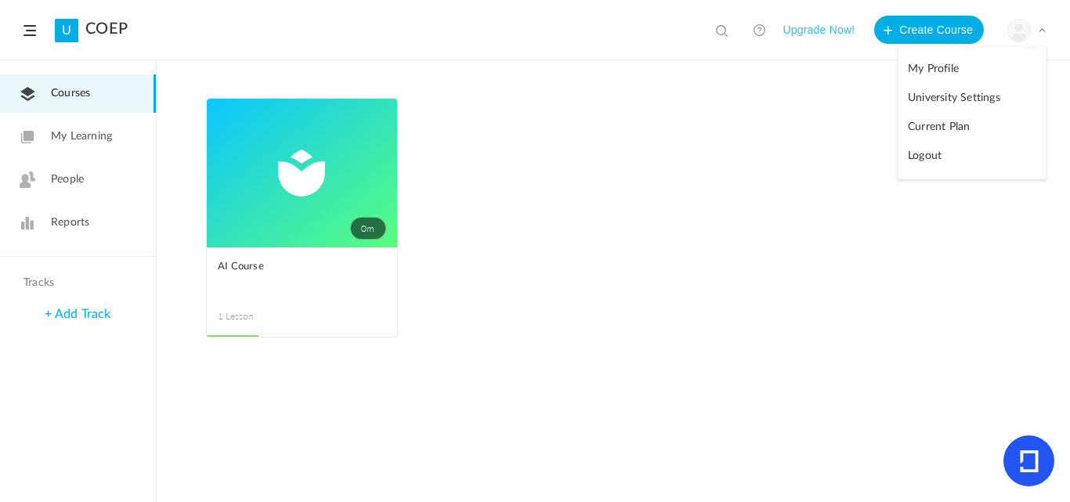
click at [935, 159] on link "Logout" at bounding box center [972, 156] width 147 height 29
